Goal: Transaction & Acquisition: Purchase product/service

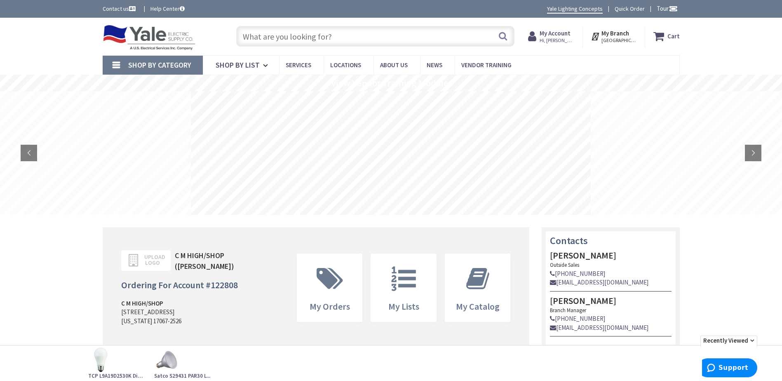
click at [363, 30] on input "text" at bounding box center [375, 36] width 278 height 21
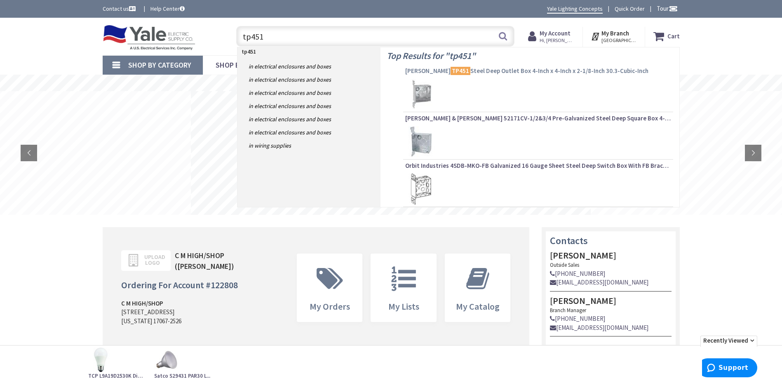
type input "tp451"
click at [476, 73] on span "[PERSON_NAME] TP451 Steel Deep Outlet Box 4-Inch x 4-Inch x 2-1/8-Inch 30.3-Cub…" at bounding box center [538, 71] width 266 height 8
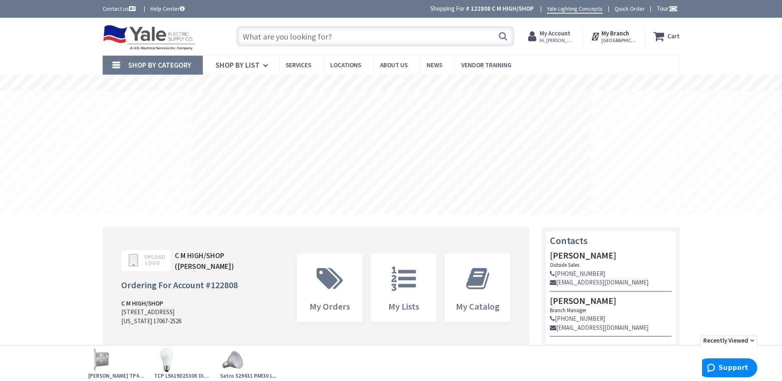
click at [143, 62] on span "Shop By Category" at bounding box center [159, 64] width 63 height 9
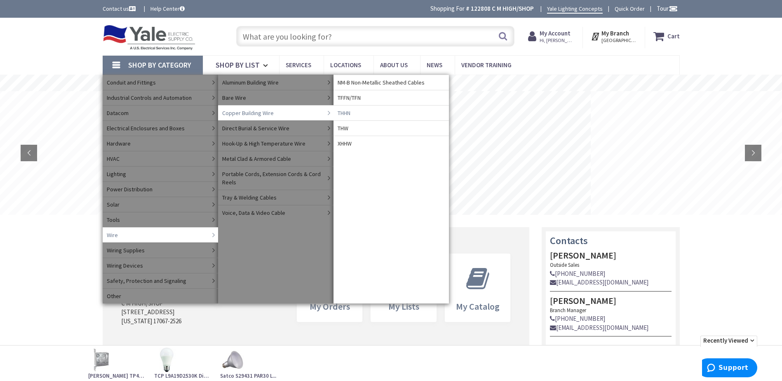
click at [350, 110] on span "THHN" at bounding box center [344, 113] width 13 height 8
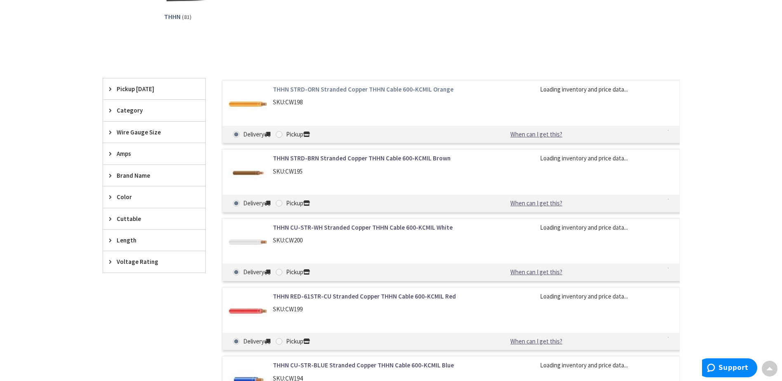
scroll to position [247, 0]
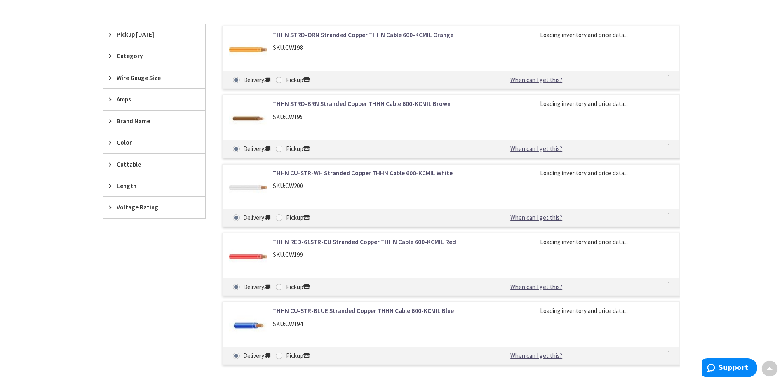
click at [132, 80] on span "Wire Gauge Size" at bounding box center [150, 77] width 67 height 9
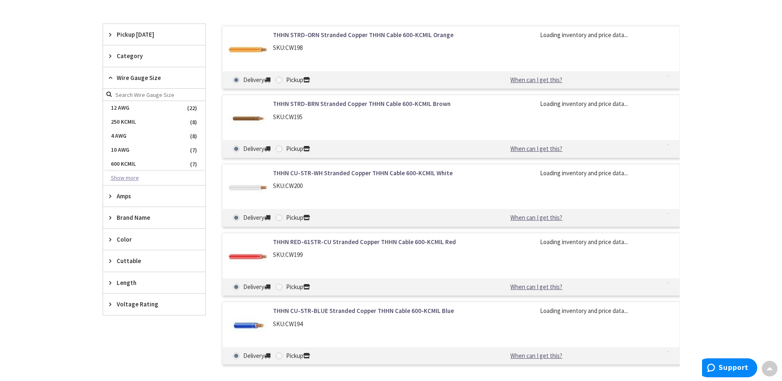
click at [122, 177] on button "Show more" at bounding box center [154, 178] width 102 height 14
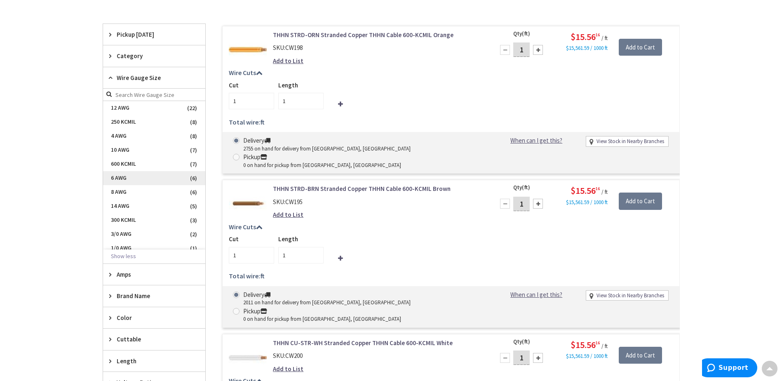
click at [114, 183] on span "6 AWG" at bounding box center [154, 178] width 102 height 14
